Goal: Obtain resource: Download file/media

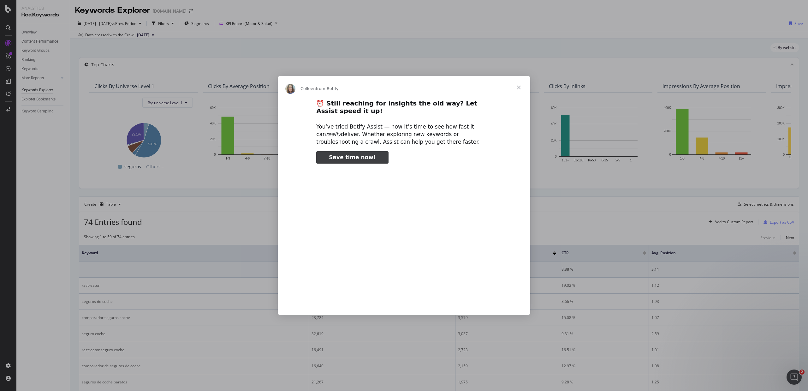
type input "3296666"
click at [203, 71] on div "Intercom messenger" at bounding box center [404, 195] width 808 height 391
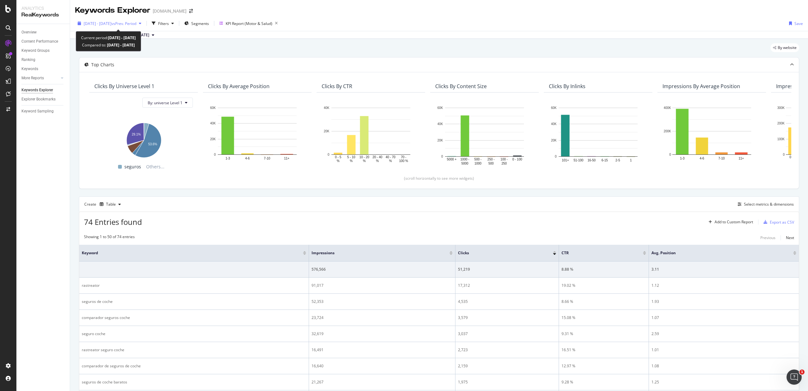
click at [136, 22] on span "vs Prev. Period" at bounding box center [123, 23] width 25 height 5
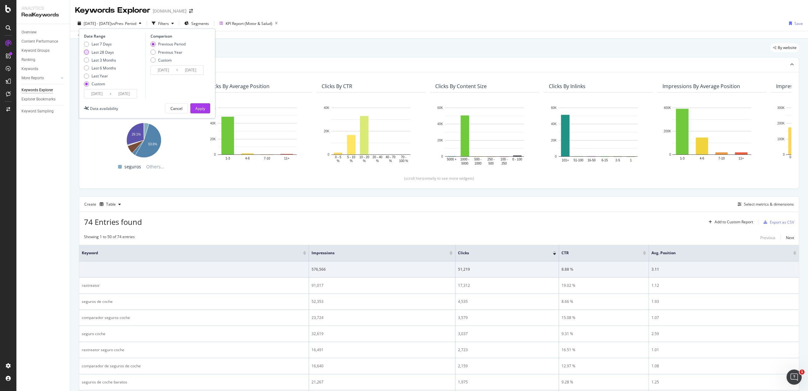
click at [103, 51] on div "Last 28 Days" at bounding box center [102, 52] width 22 height 5
type input "[DATE]"
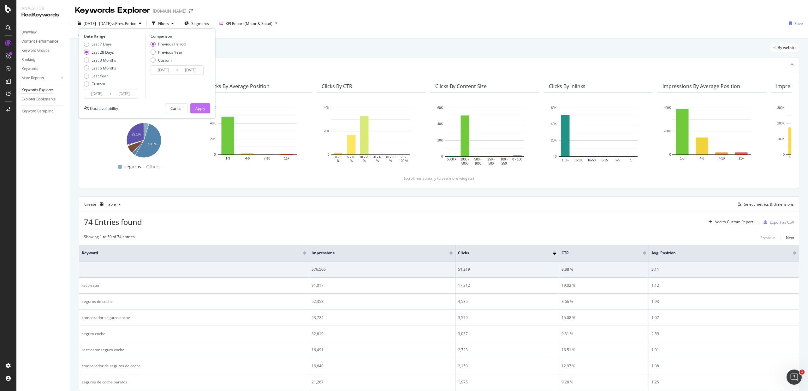
click at [201, 107] on div "Apply" at bounding box center [200, 108] width 10 height 5
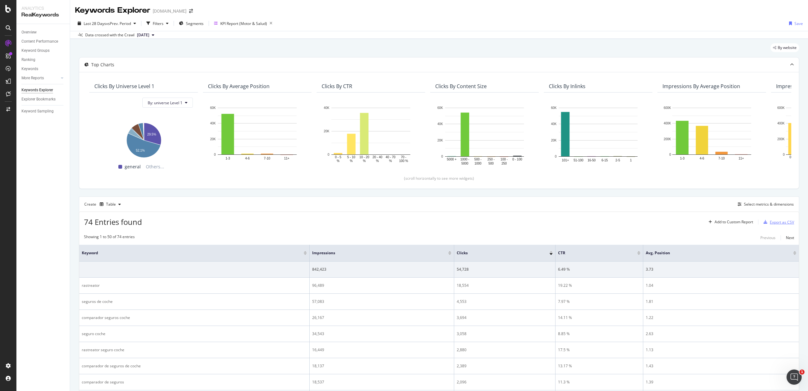
click at [770, 222] on div "Export as CSV" at bounding box center [782, 221] width 24 height 5
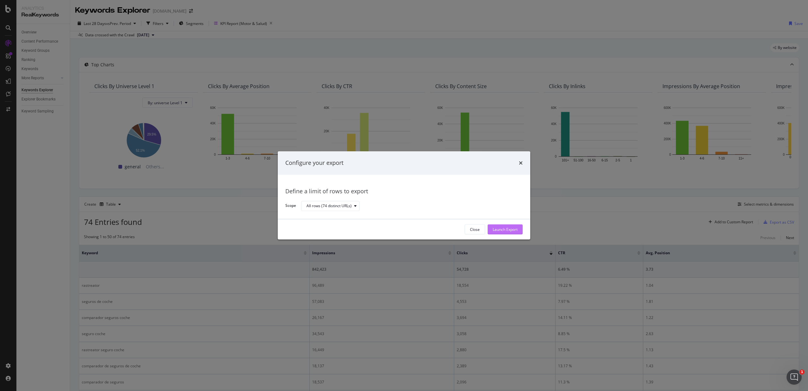
click at [495, 229] on div "Launch Export" at bounding box center [504, 229] width 25 height 5
